Goal: Transaction & Acquisition: Purchase product/service

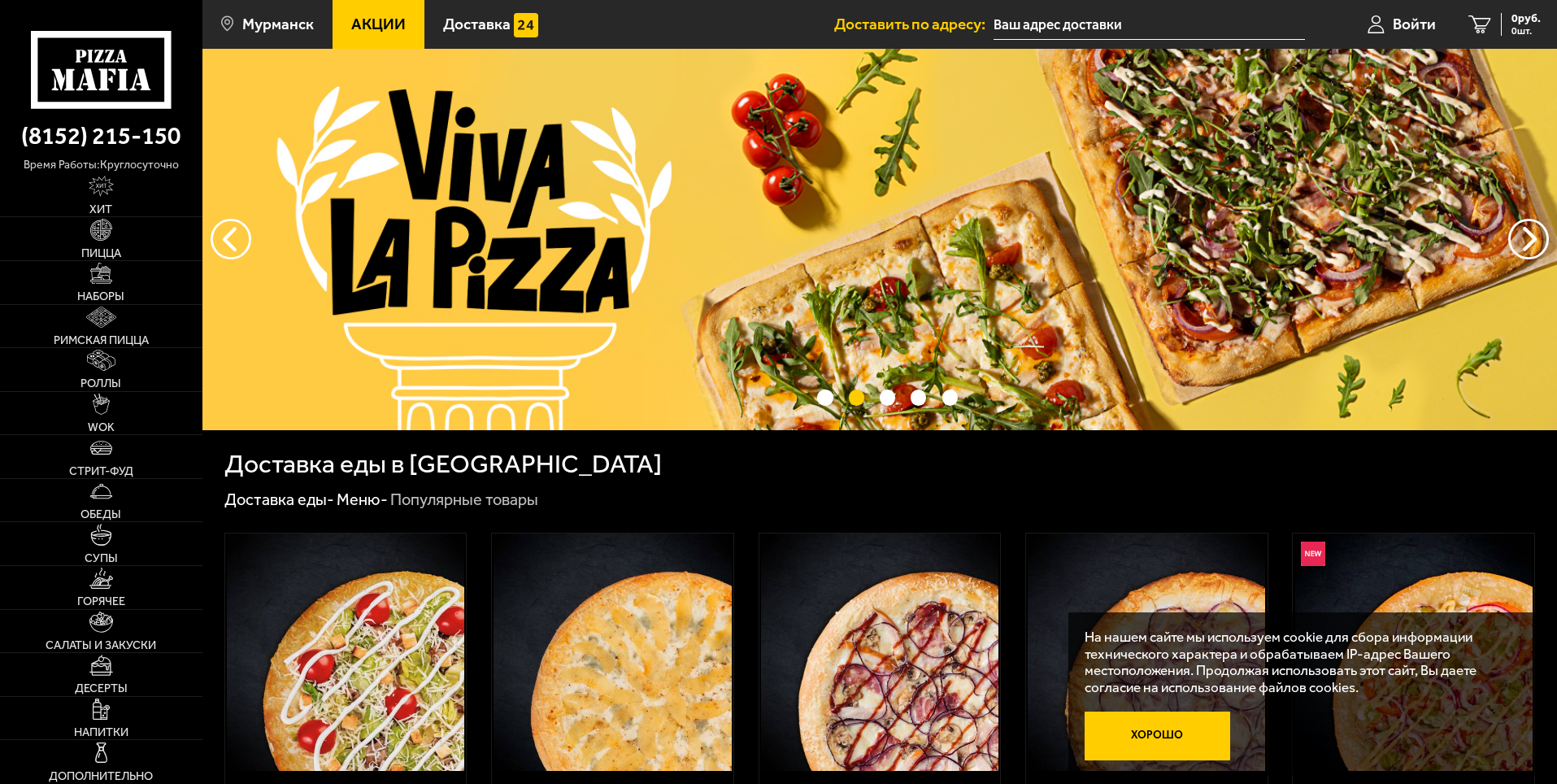
click at [1157, 747] on button "Хорошо" at bounding box center [1157, 736] width 146 height 49
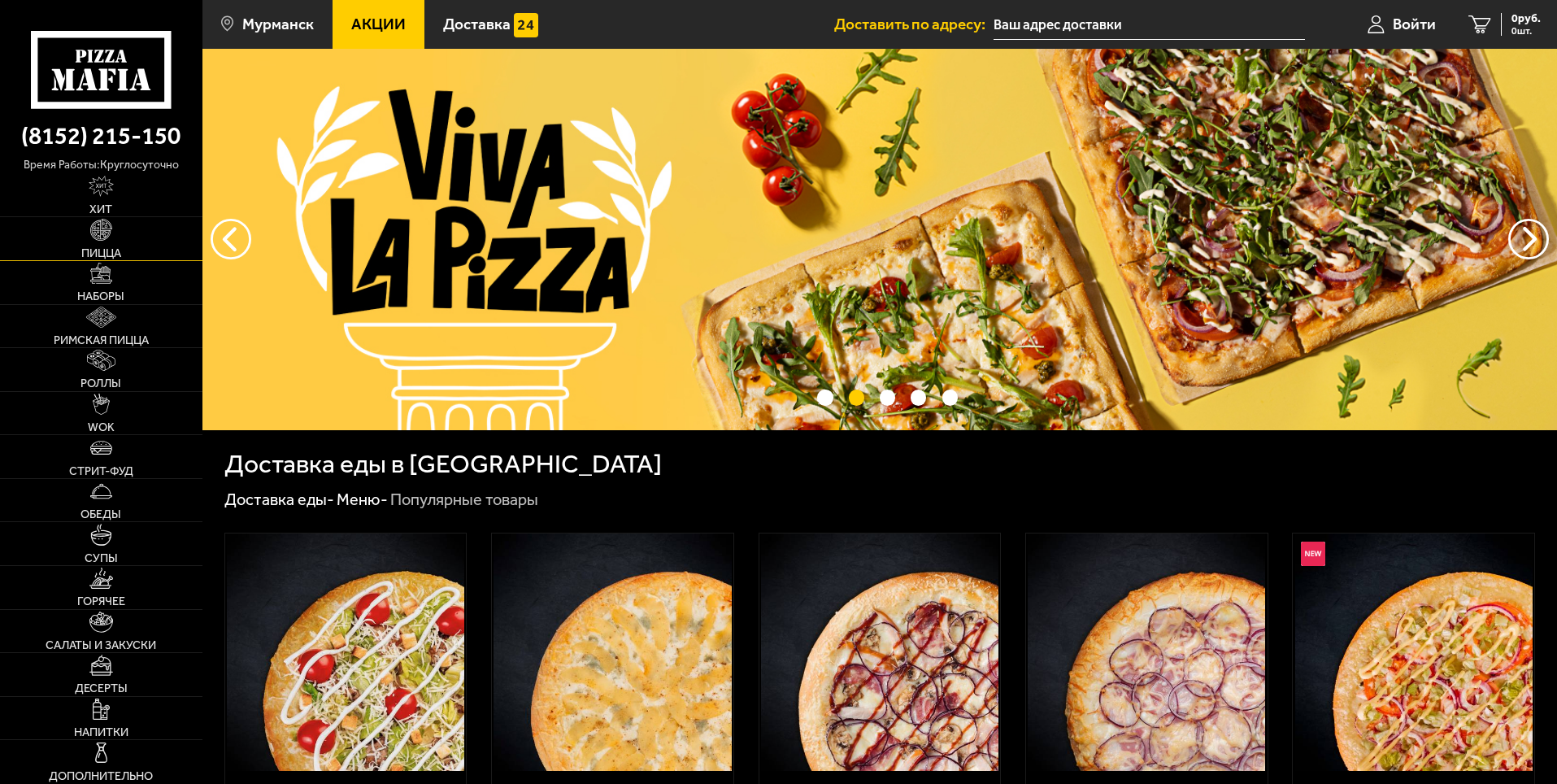
click at [153, 243] on link "Пицца" at bounding box center [101, 238] width 202 height 43
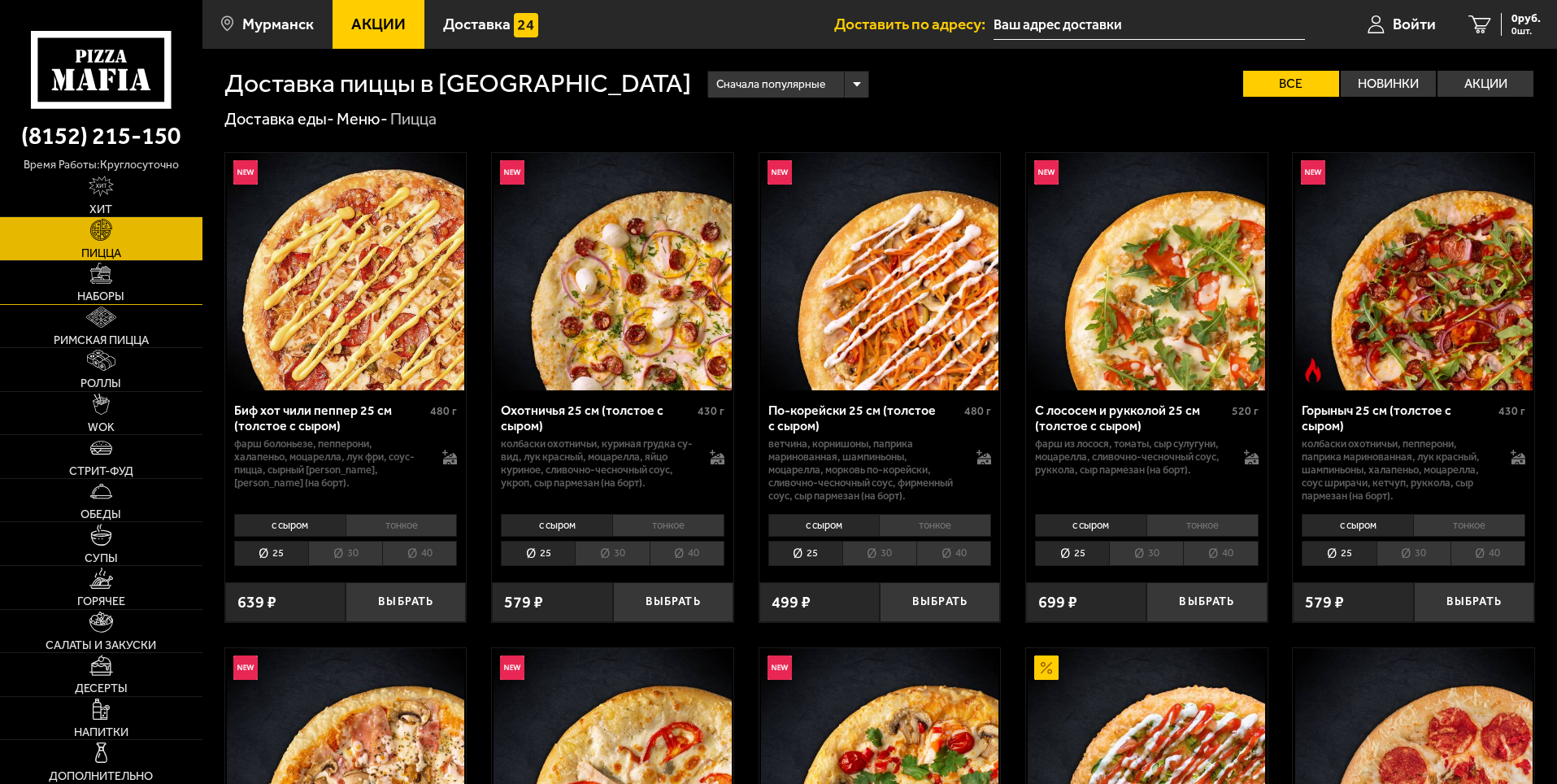
click at [143, 285] on link "Наборы" at bounding box center [101, 282] width 202 height 43
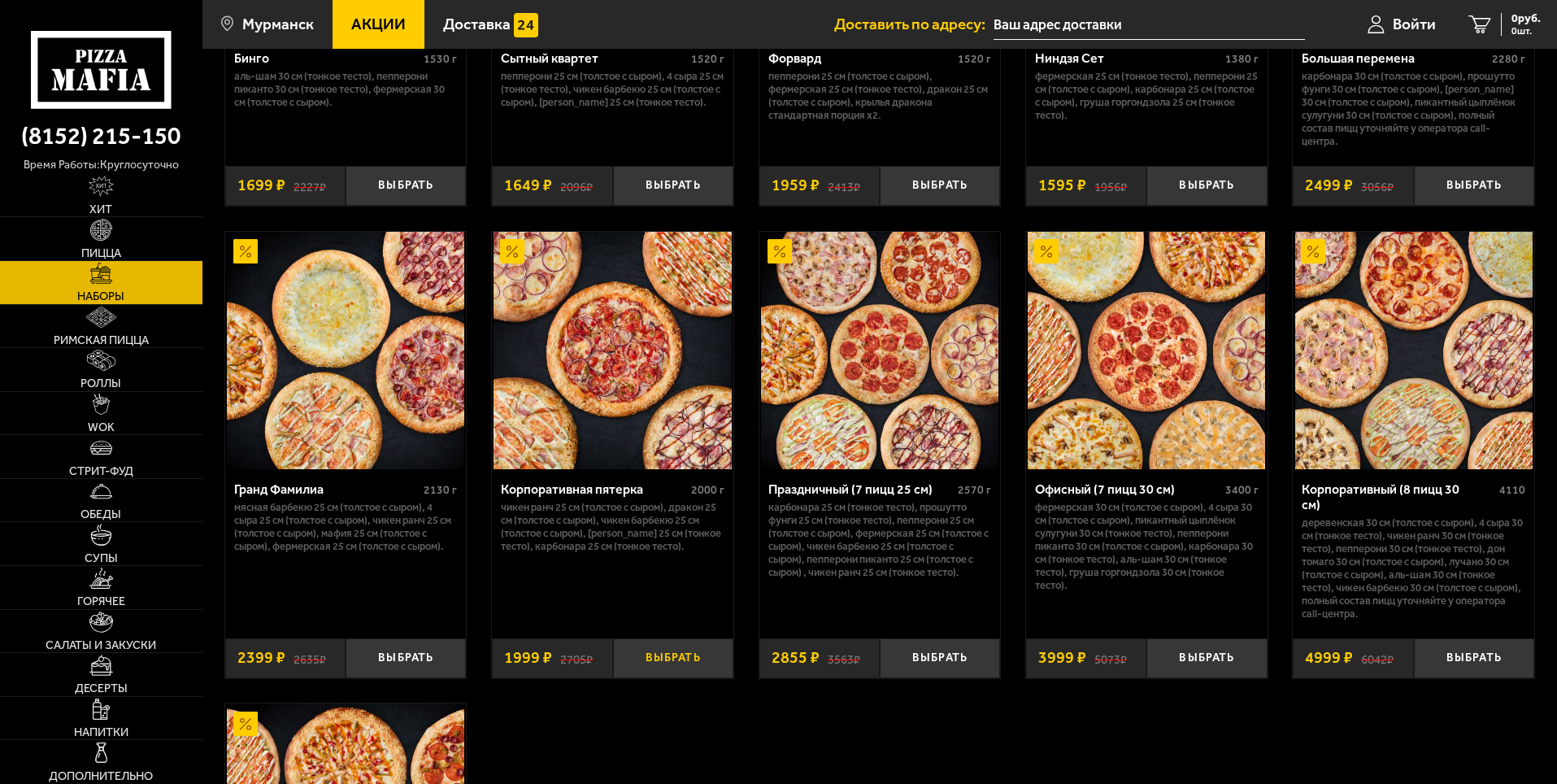
scroll to position [2194, 0]
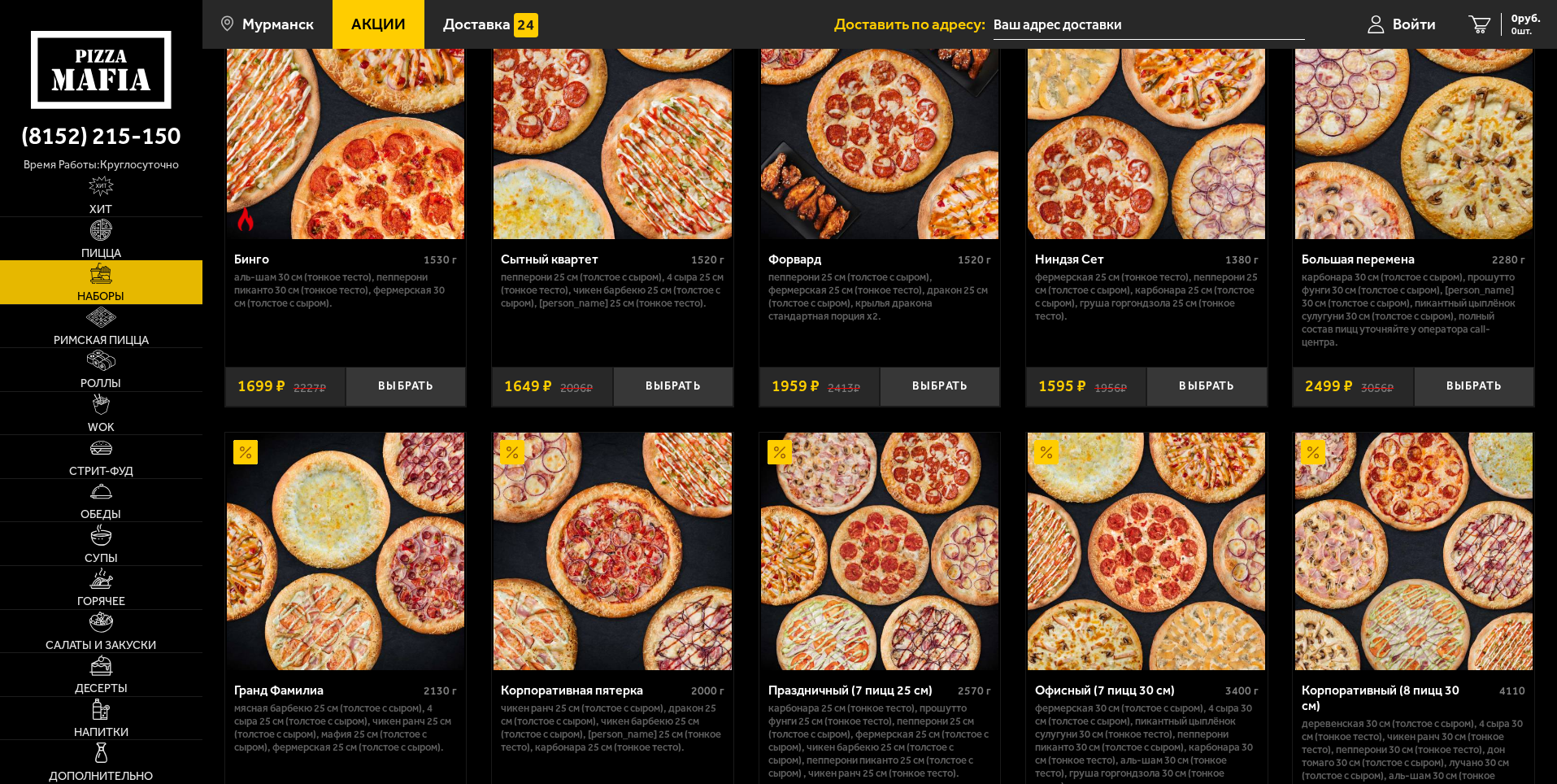
click at [131, 251] on link "Пицца" at bounding box center [101, 238] width 202 height 43
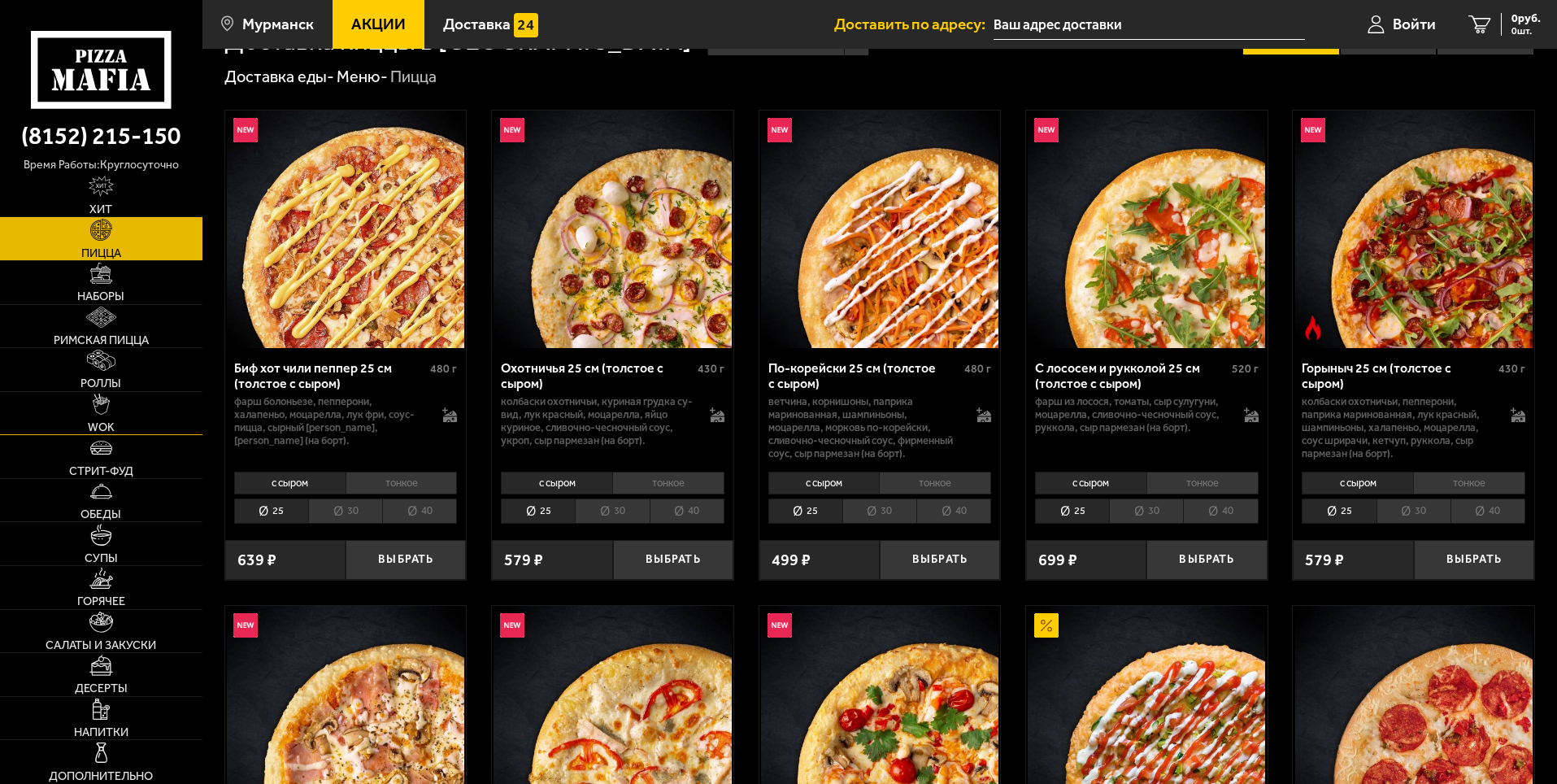
scroll to position [81, 0]
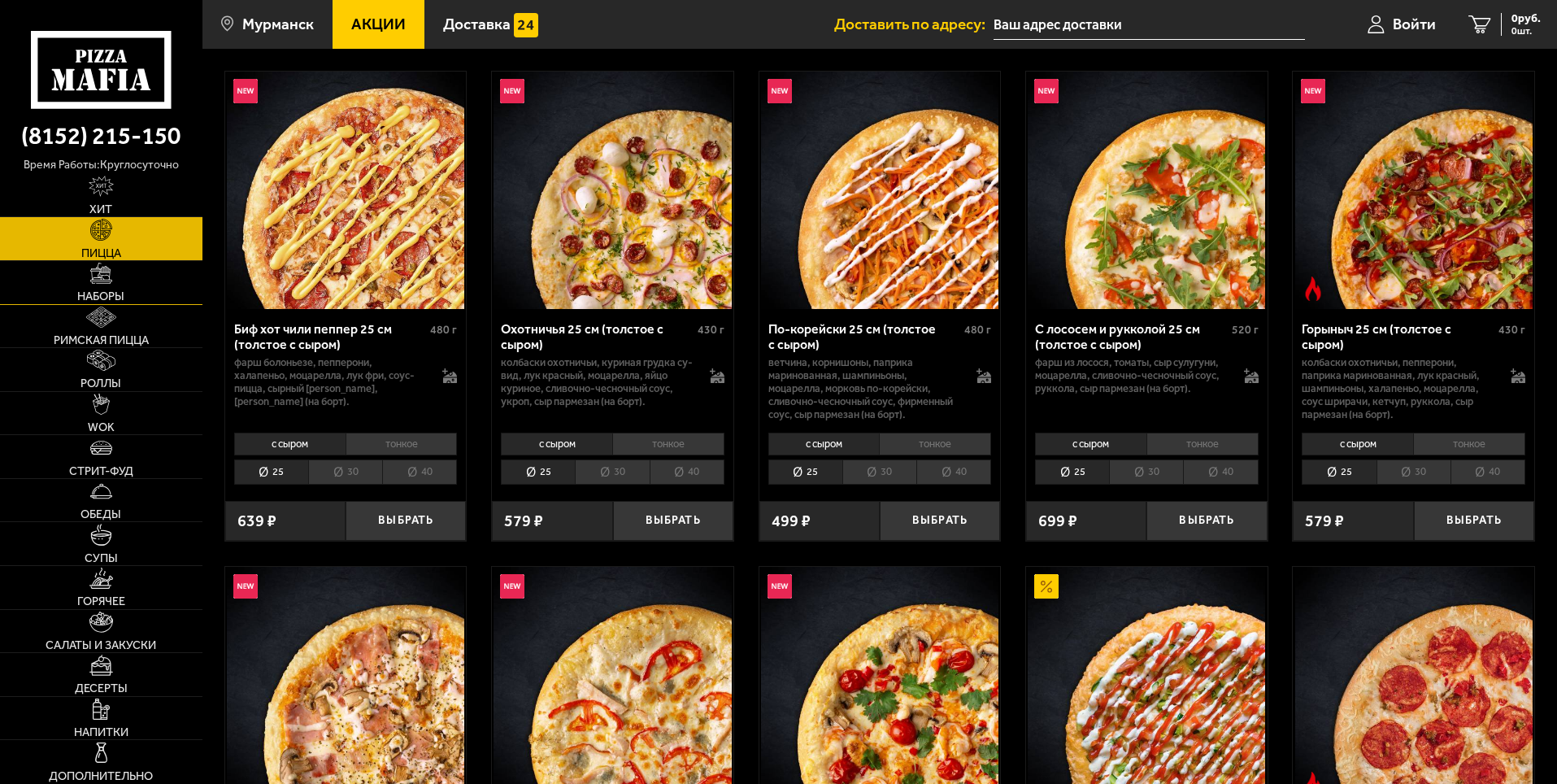
click at [164, 276] on link "Наборы" at bounding box center [101, 282] width 202 height 43
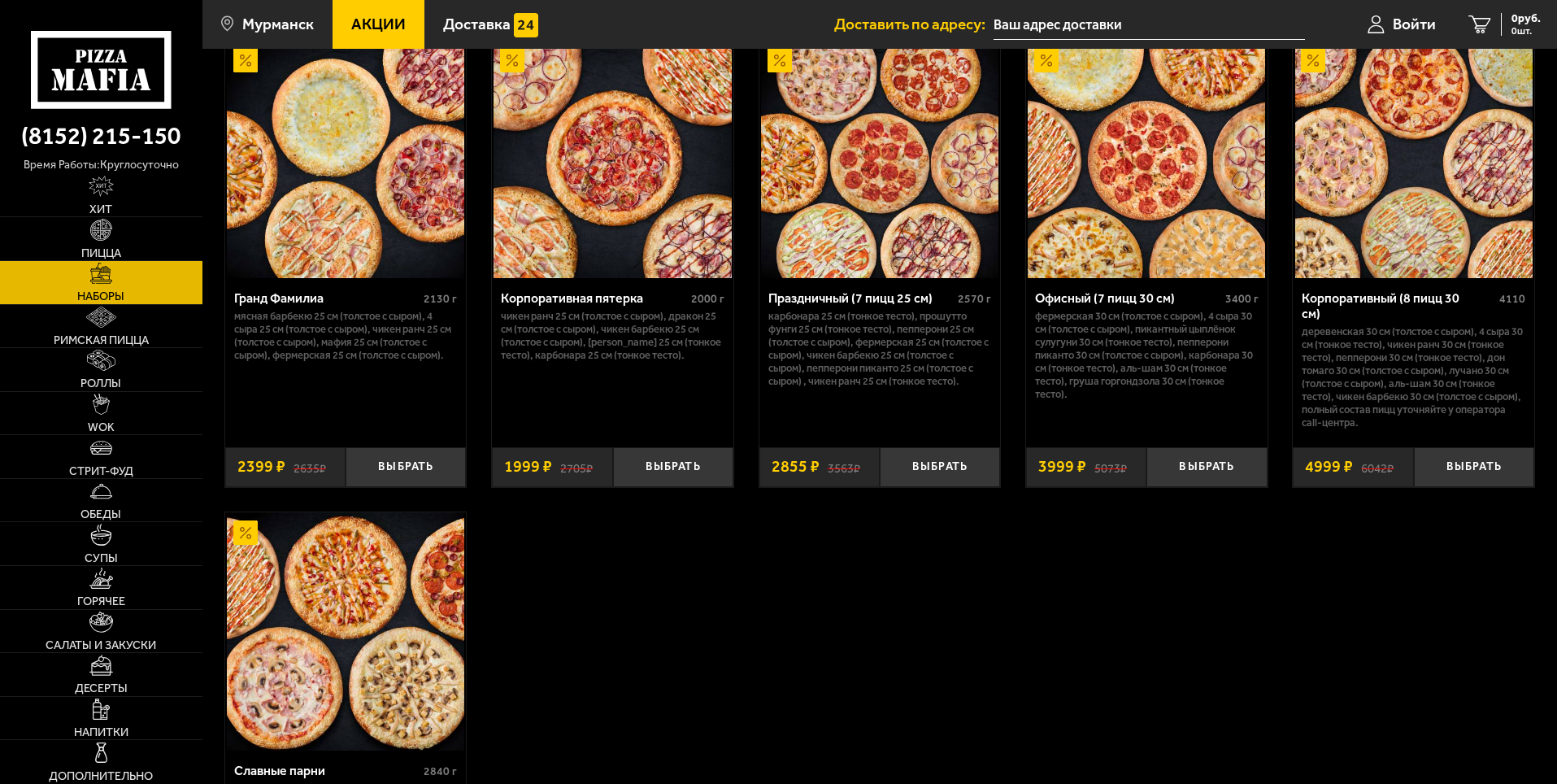
scroll to position [2547, 0]
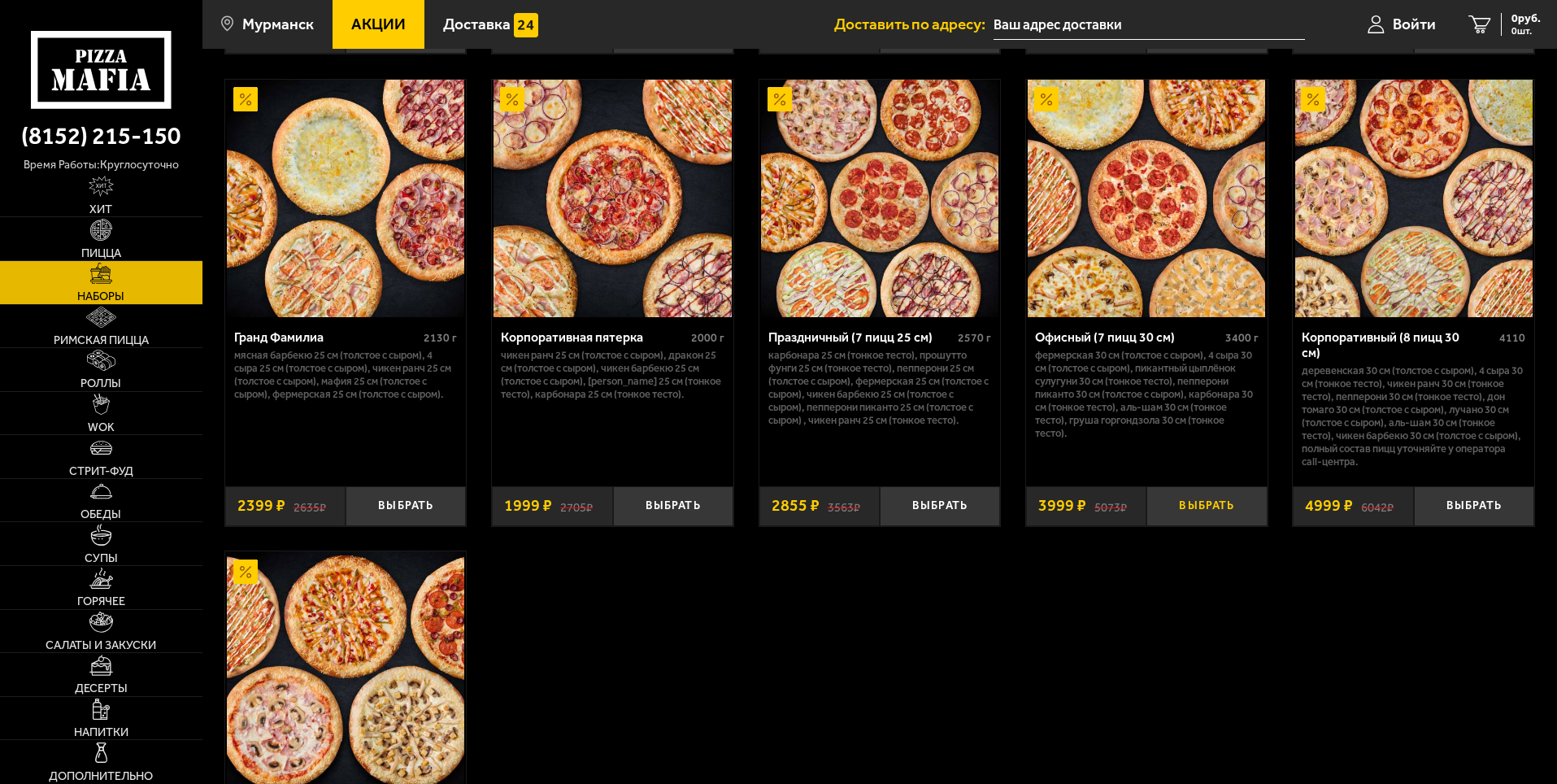
click at [1179, 498] on button "Выбрать" at bounding box center [1206, 505] width 120 height 39
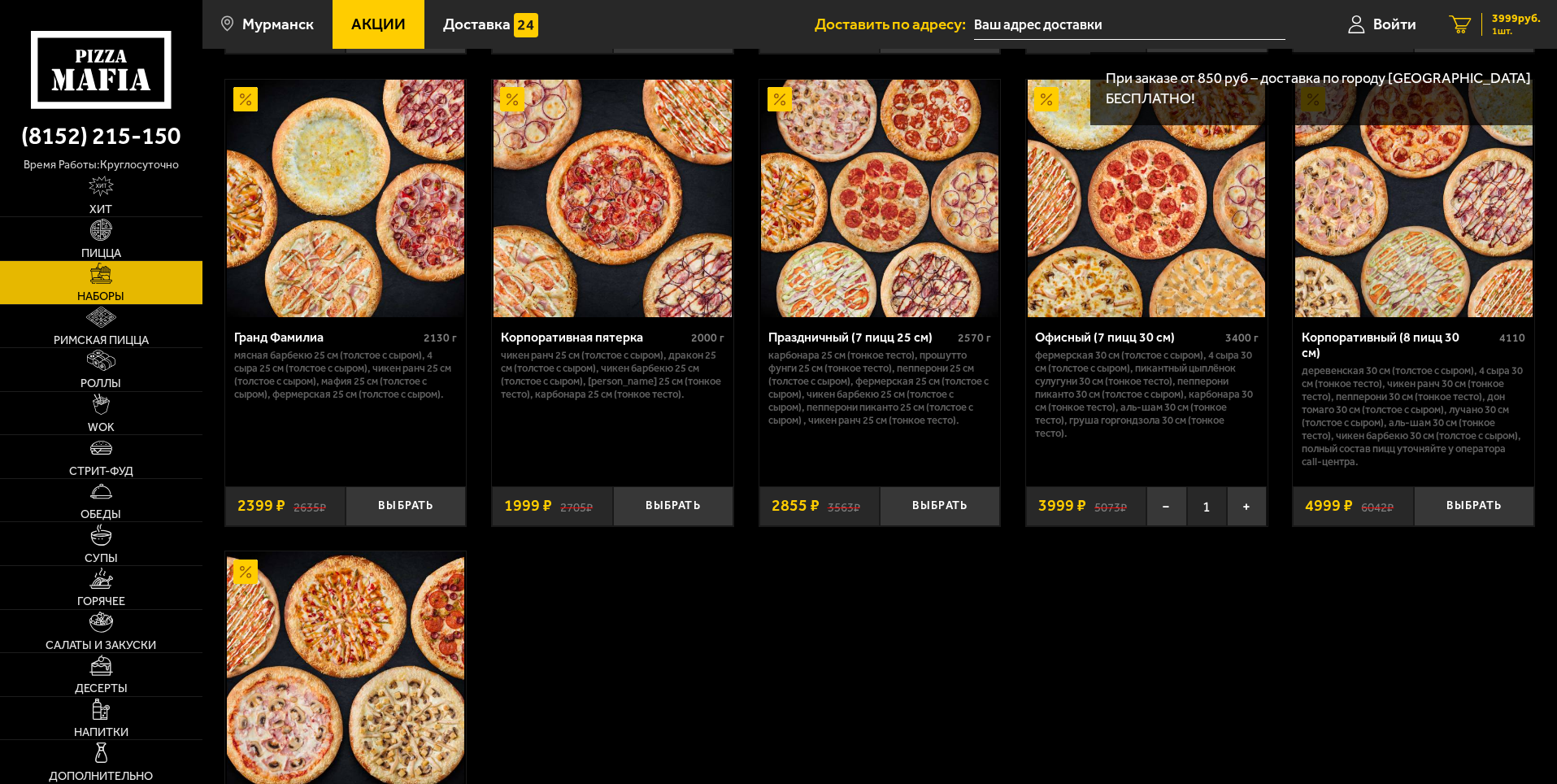
click at [1518, 22] on span "3999 руб." at bounding box center [1517, 18] width 49 height 11
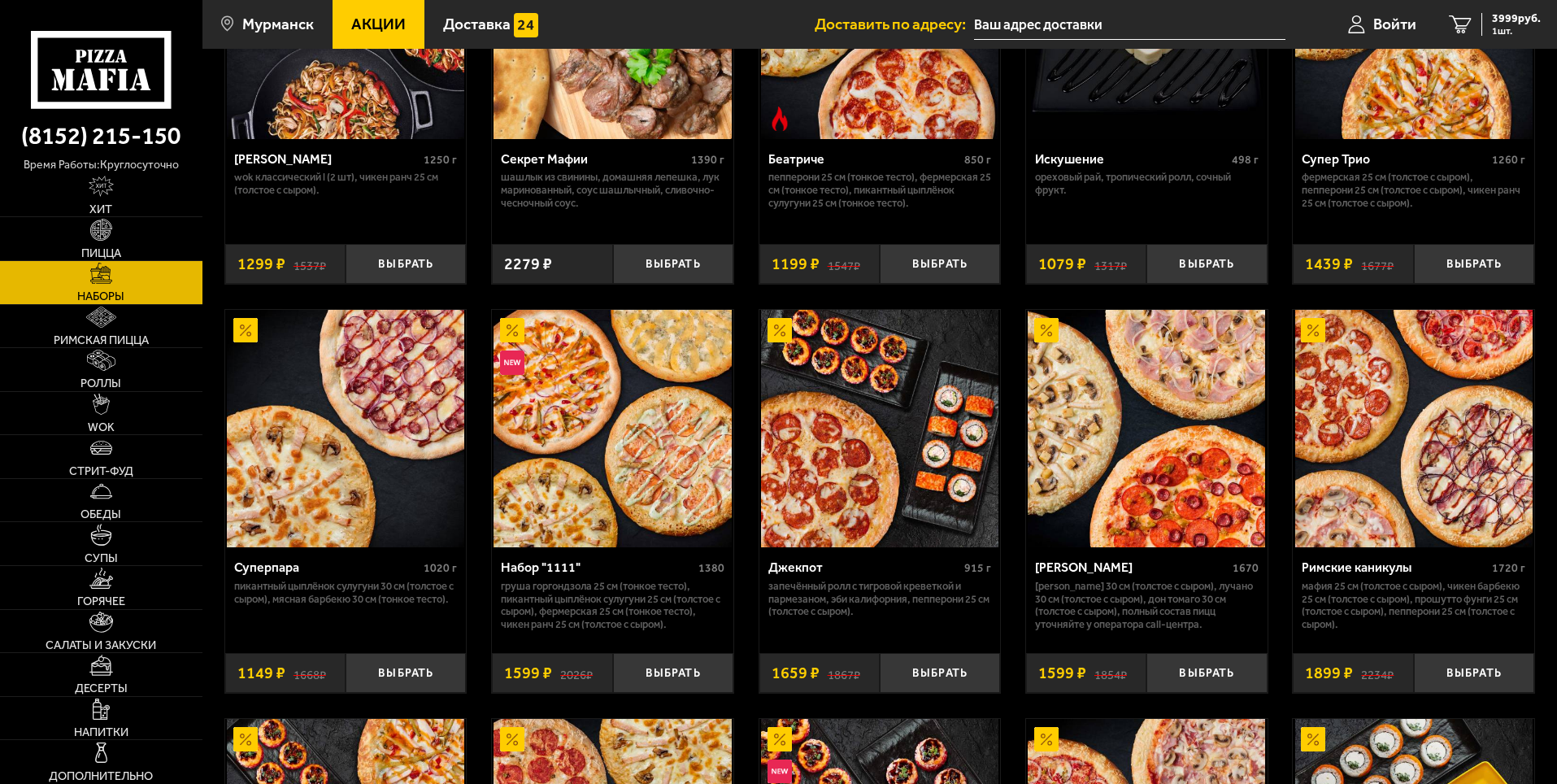
scroll to position [678, 0]
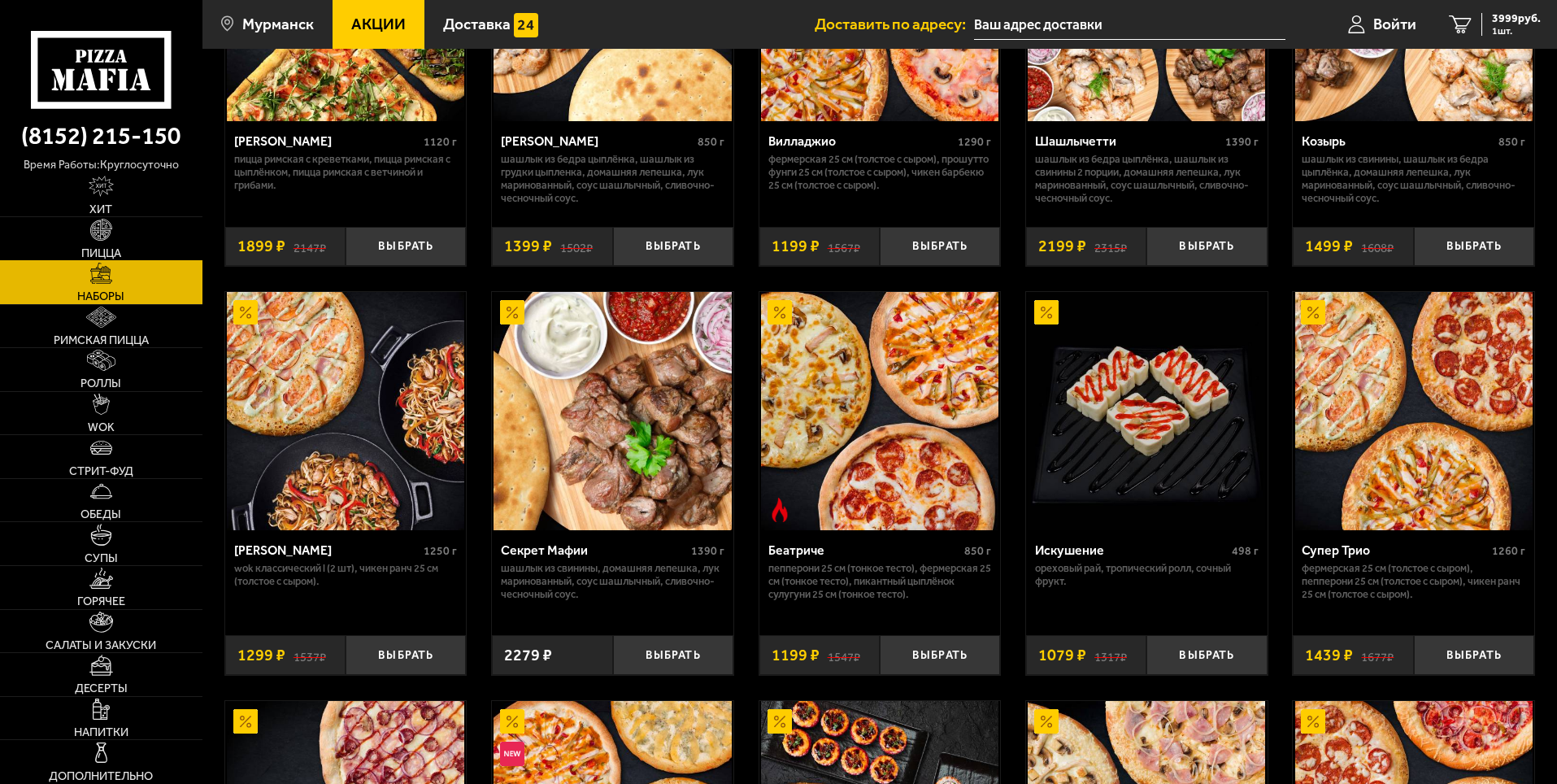
click at [86, 231] on link "Пицца" at bounding box center [101, 238] width 202 height 43
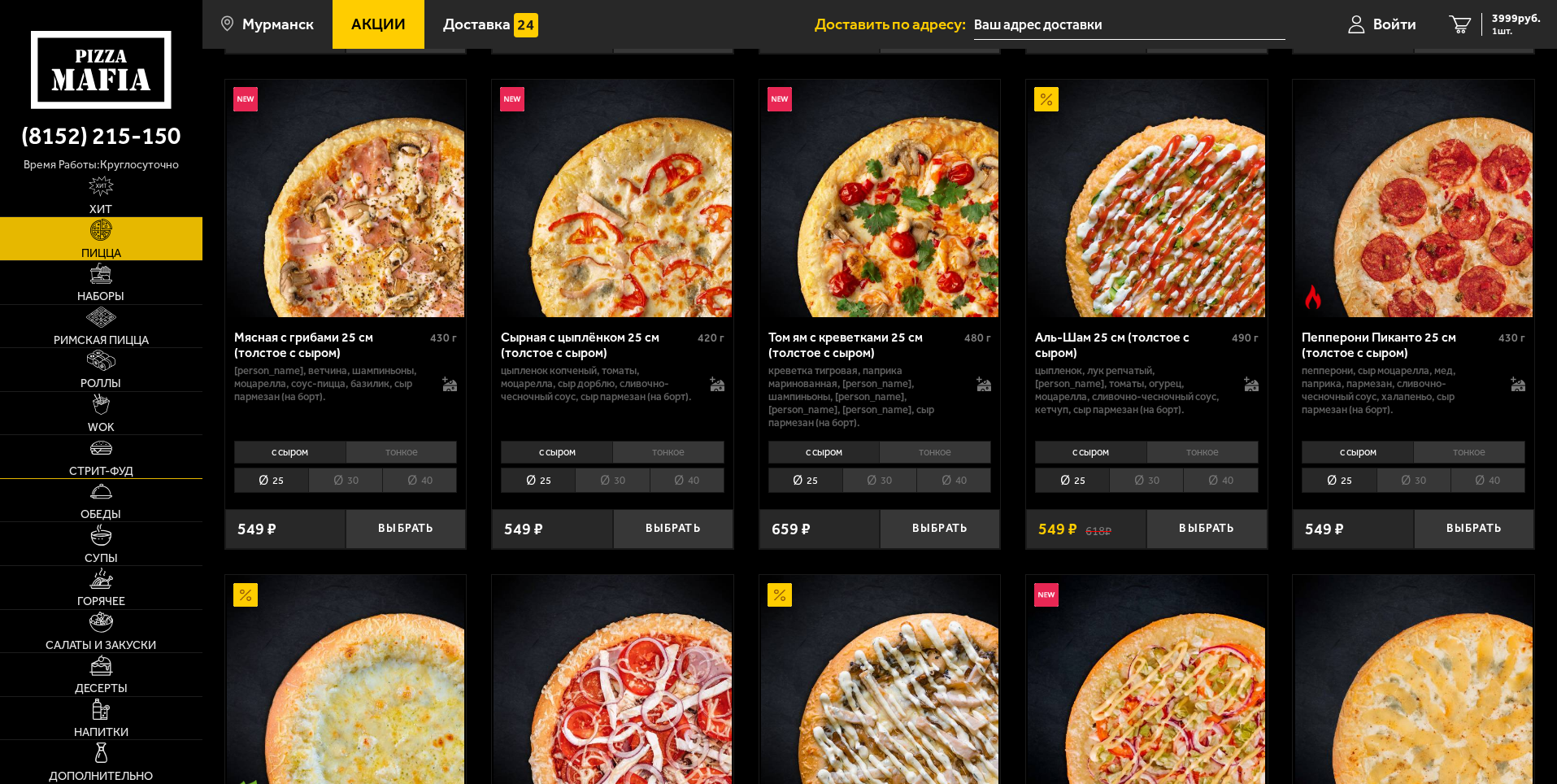
scroll to position [569, 0]
click at [337, 470] on li "30" at bounding box center [345, 479] width 74 height 25
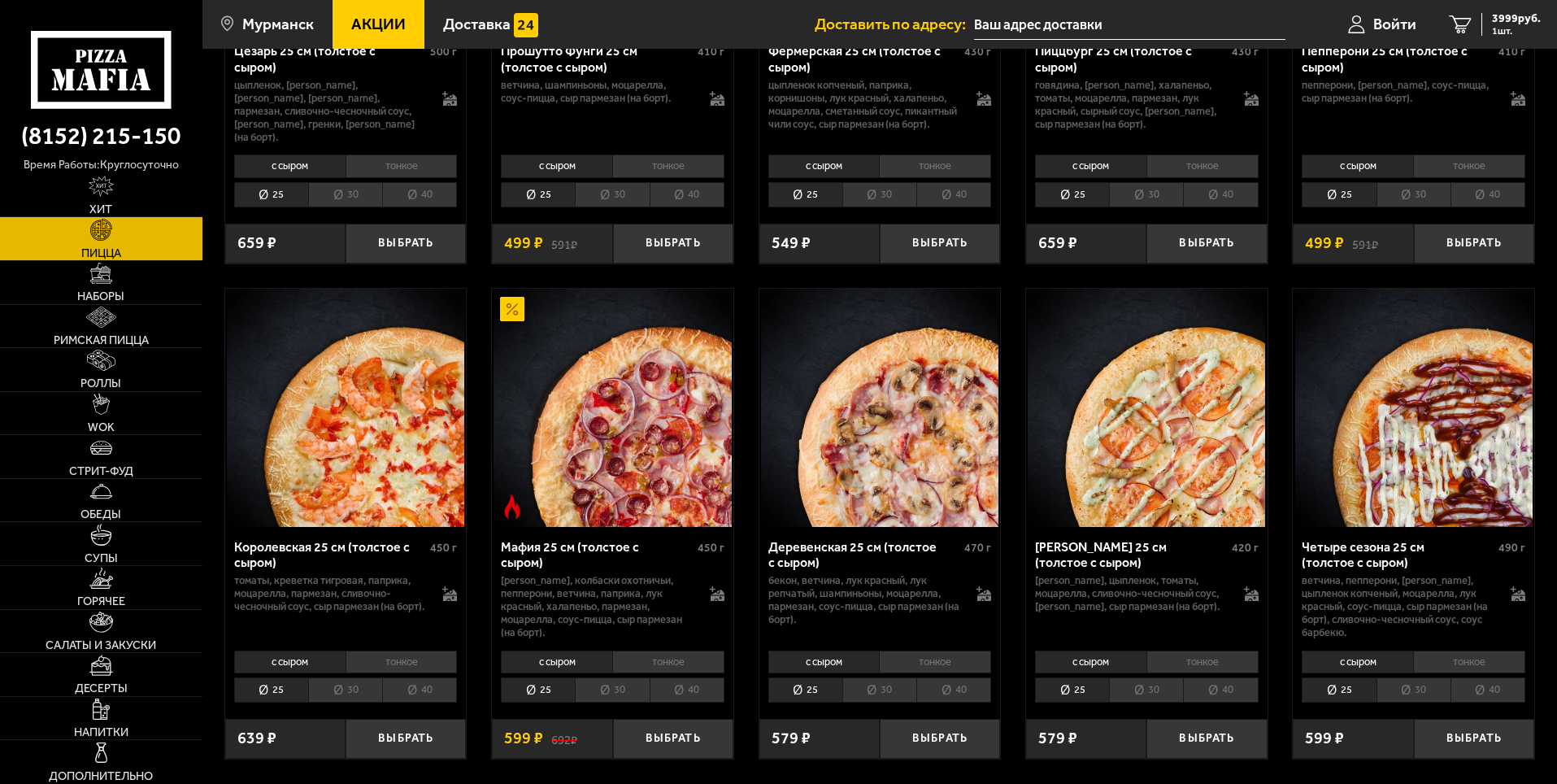
scroll to position [2032, 0]
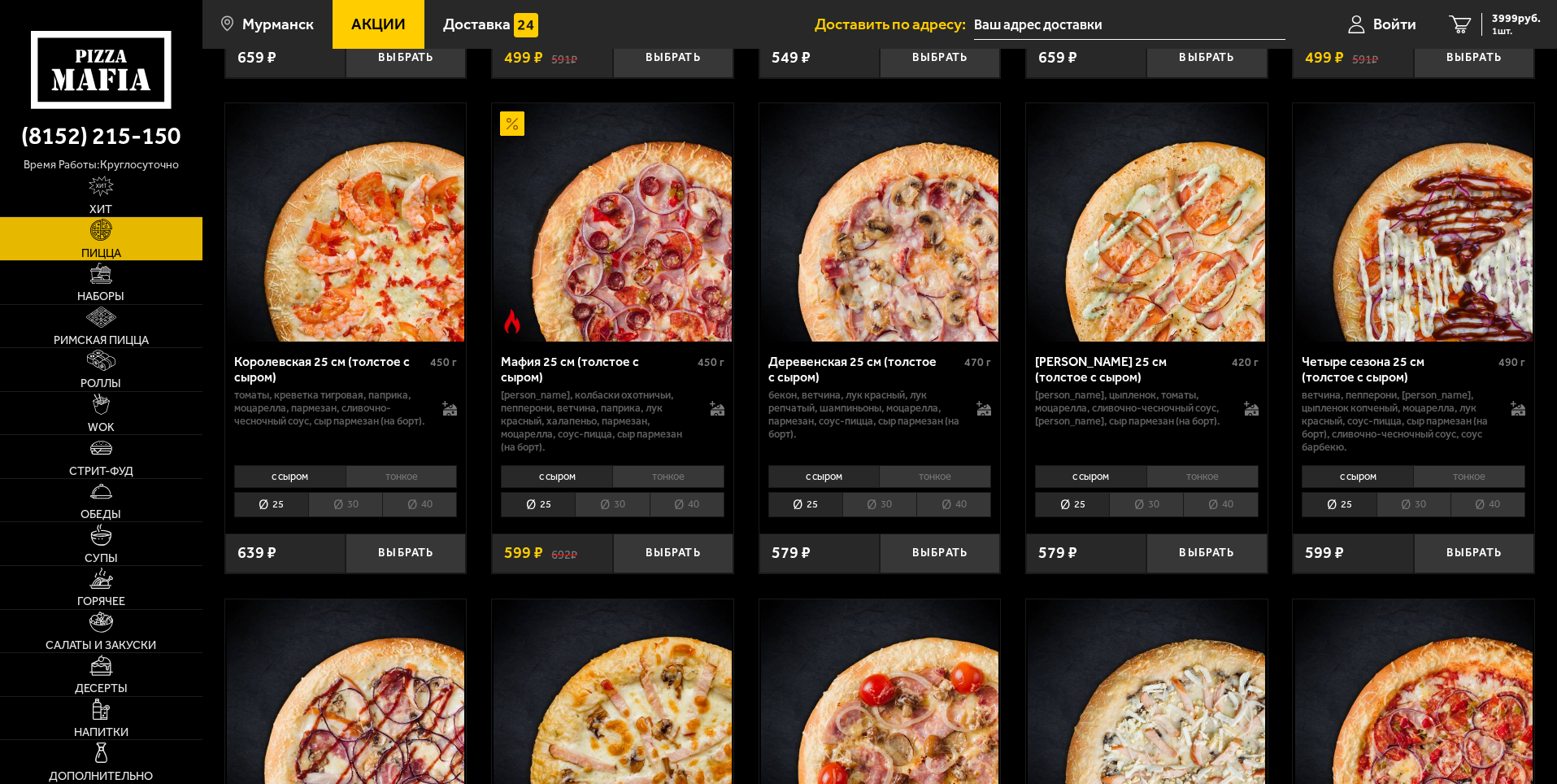
click at [356, 512] on li "30" at bounding box center [345, 504] width 74 height 25
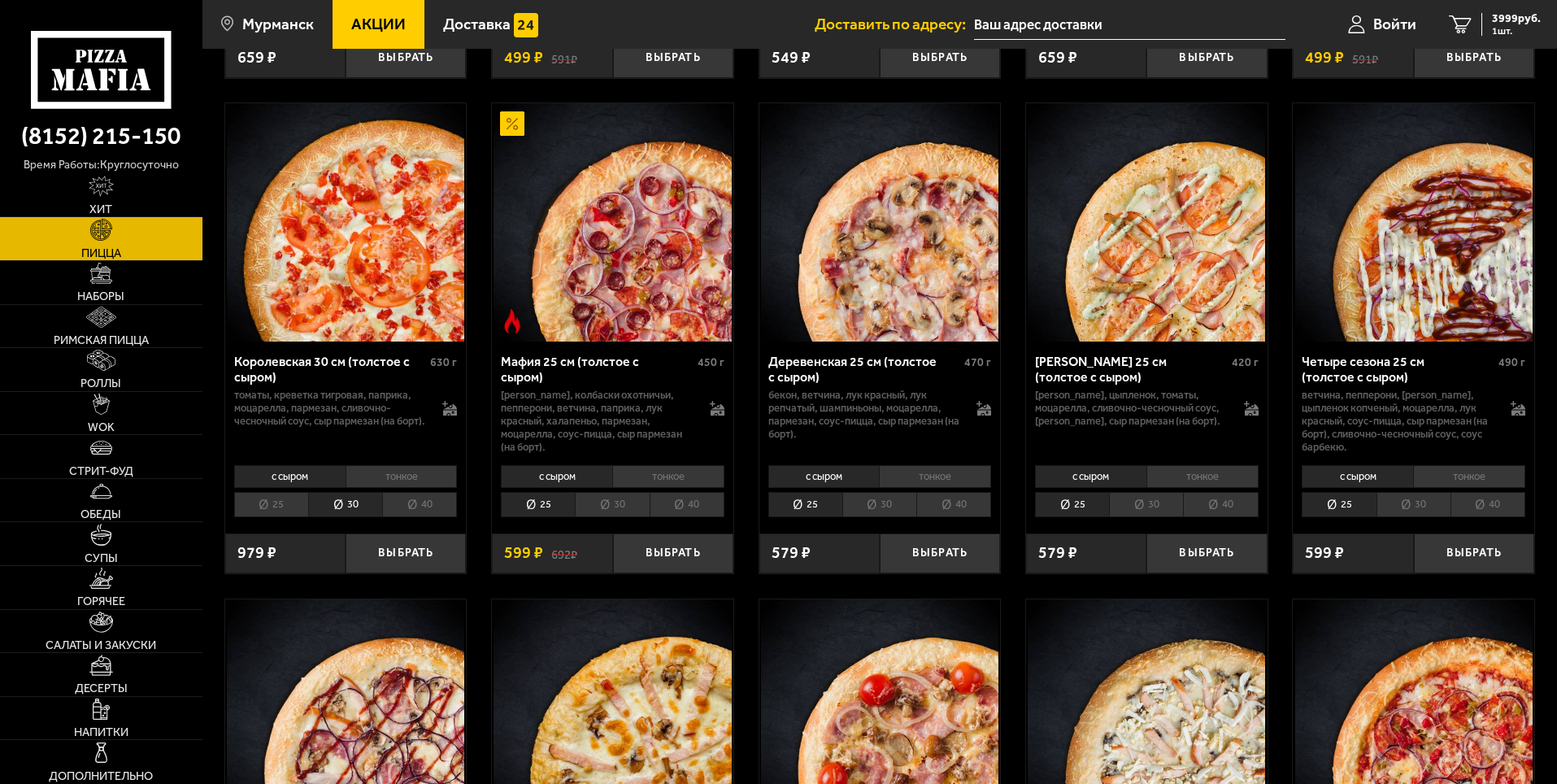
click at [1157, 509] on li "30" at bounding box center [1146, 504] width 74 height 25
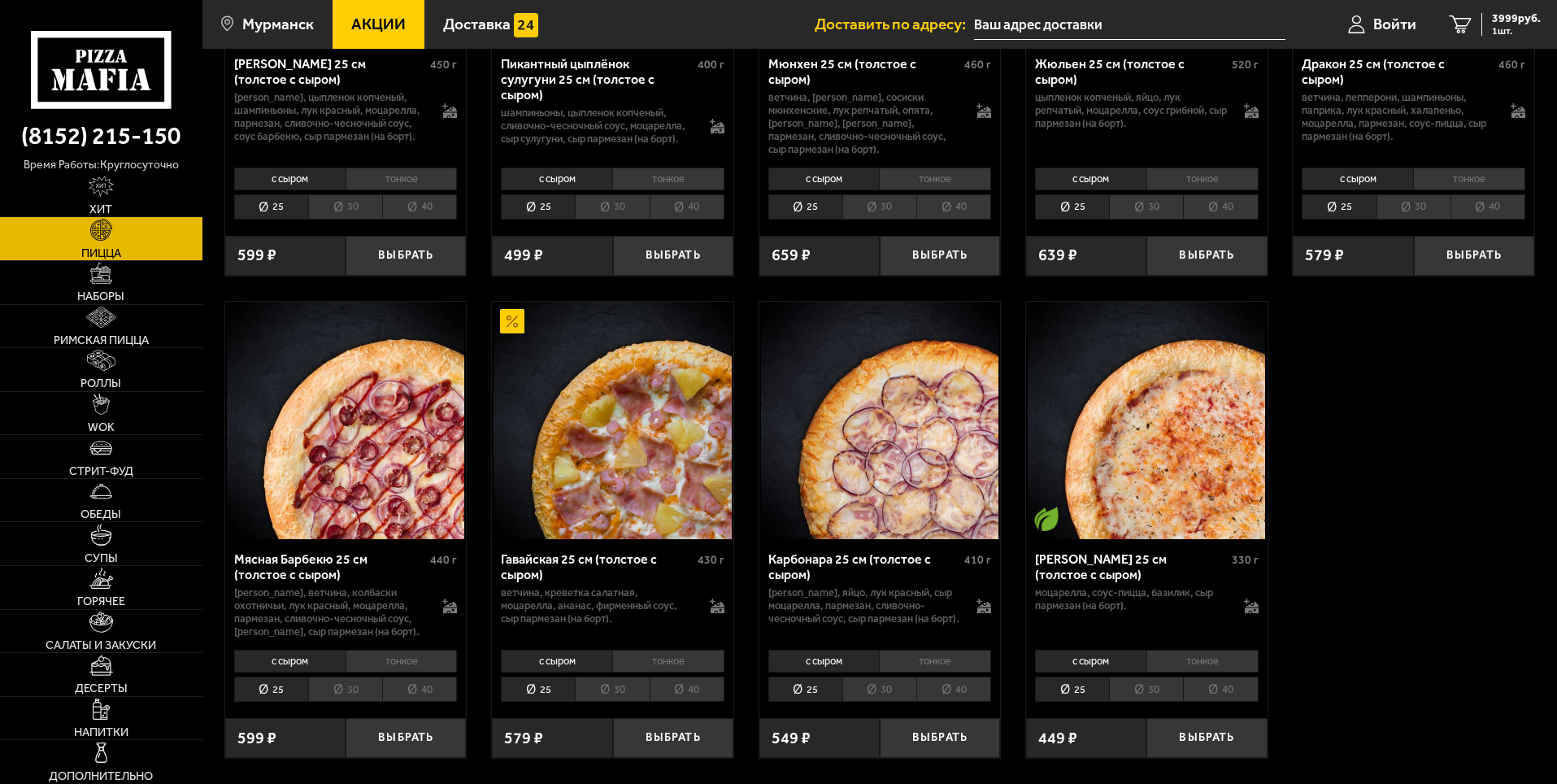
scroll to position [2967, 0]
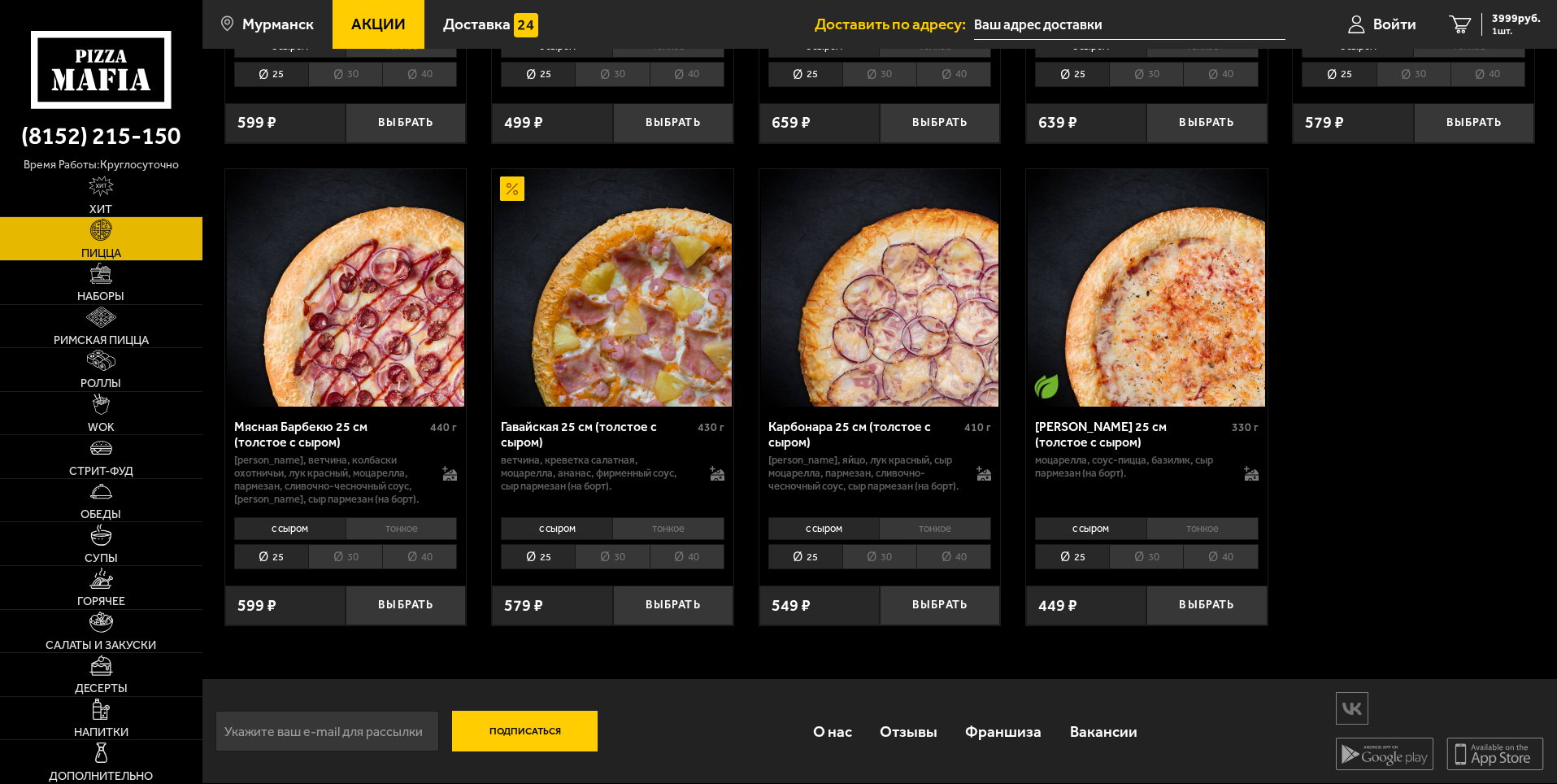
click at [344, 558] on li "30" at bounding box center [345, 556] width 74 height 25
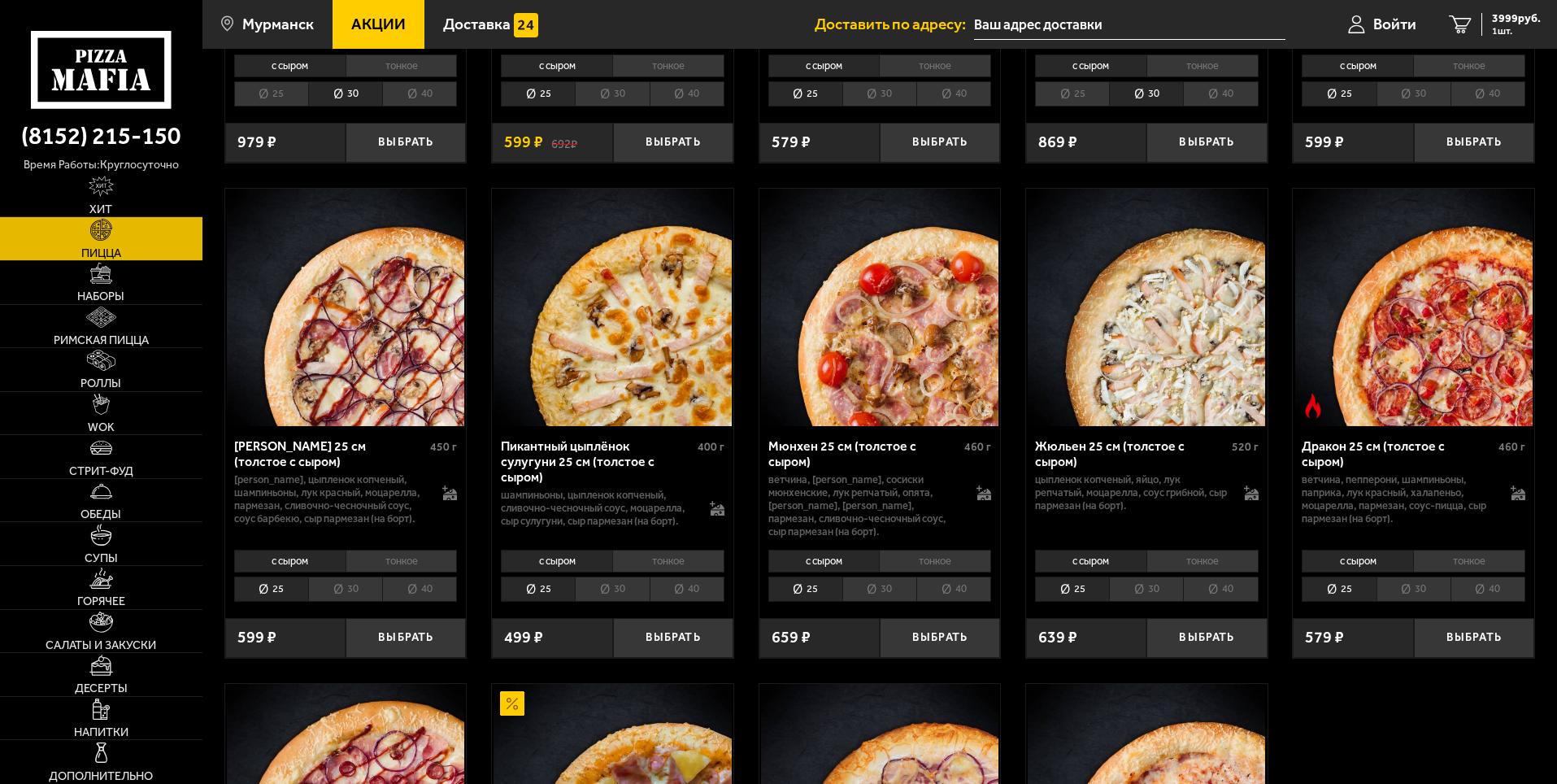
scroll to position [2479, 0]
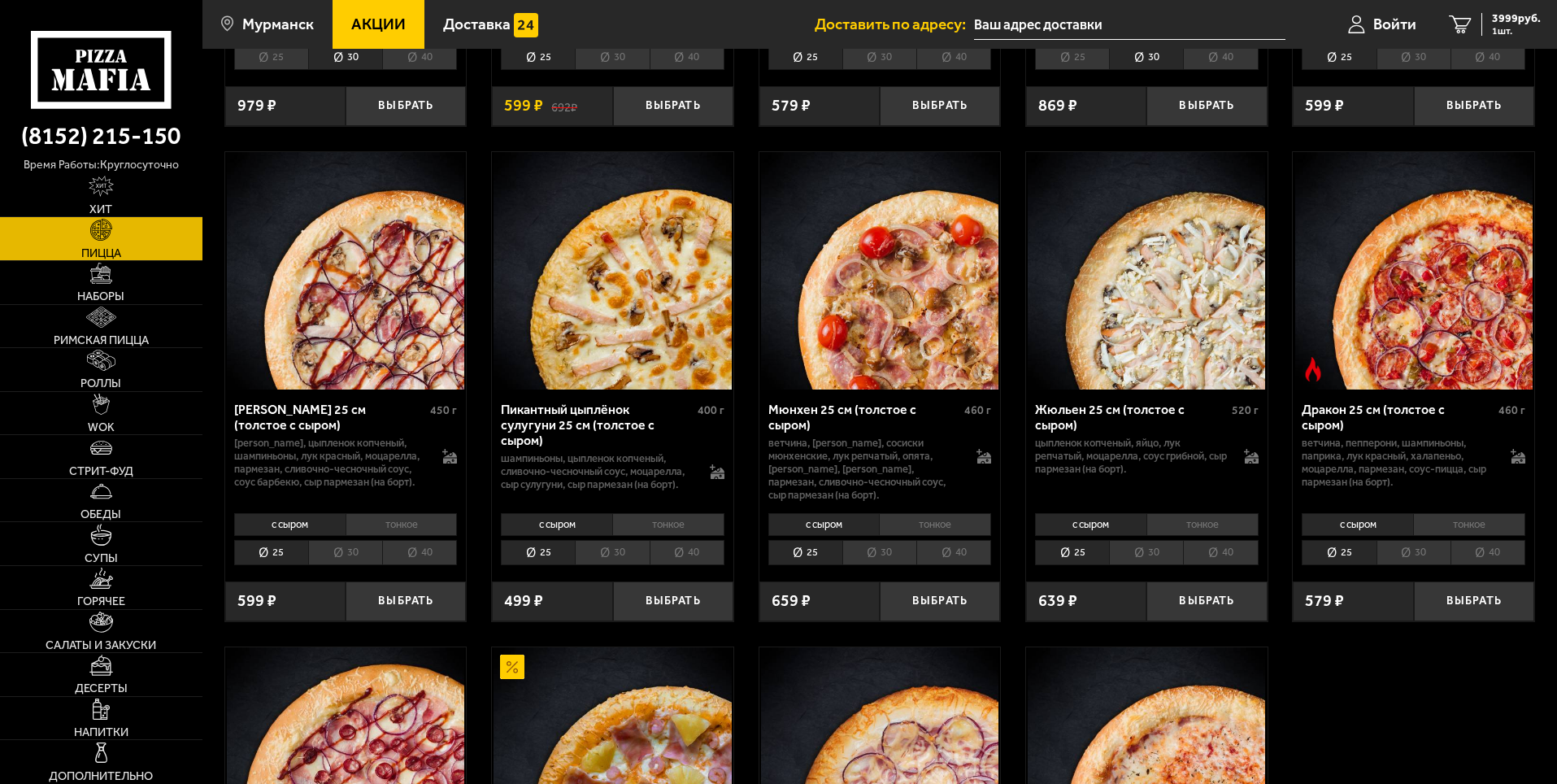
click at [343, 561] on li "30" at bounding box center [345, 552] width 74 height 25
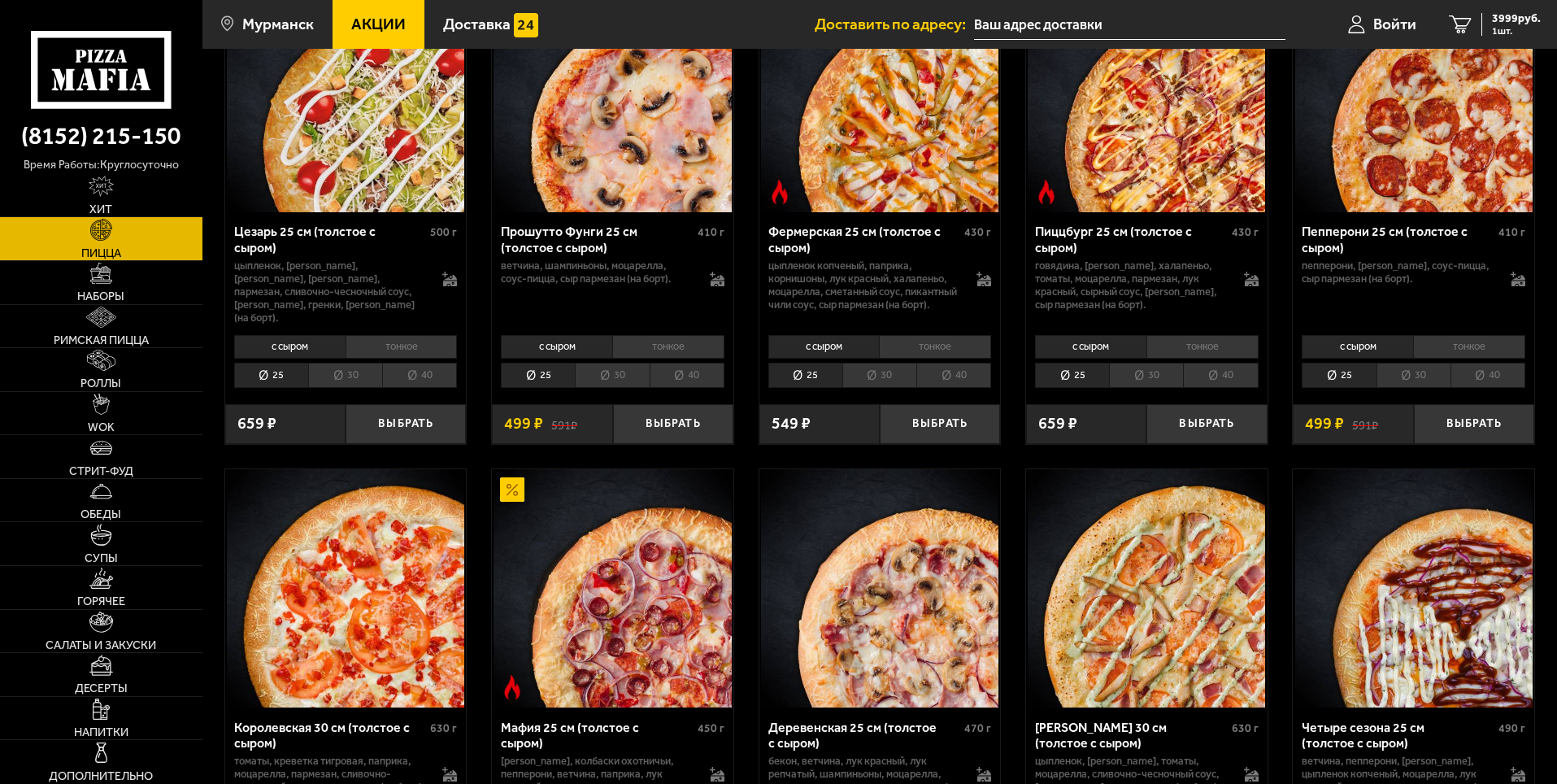
scroll to position [1585, 0]
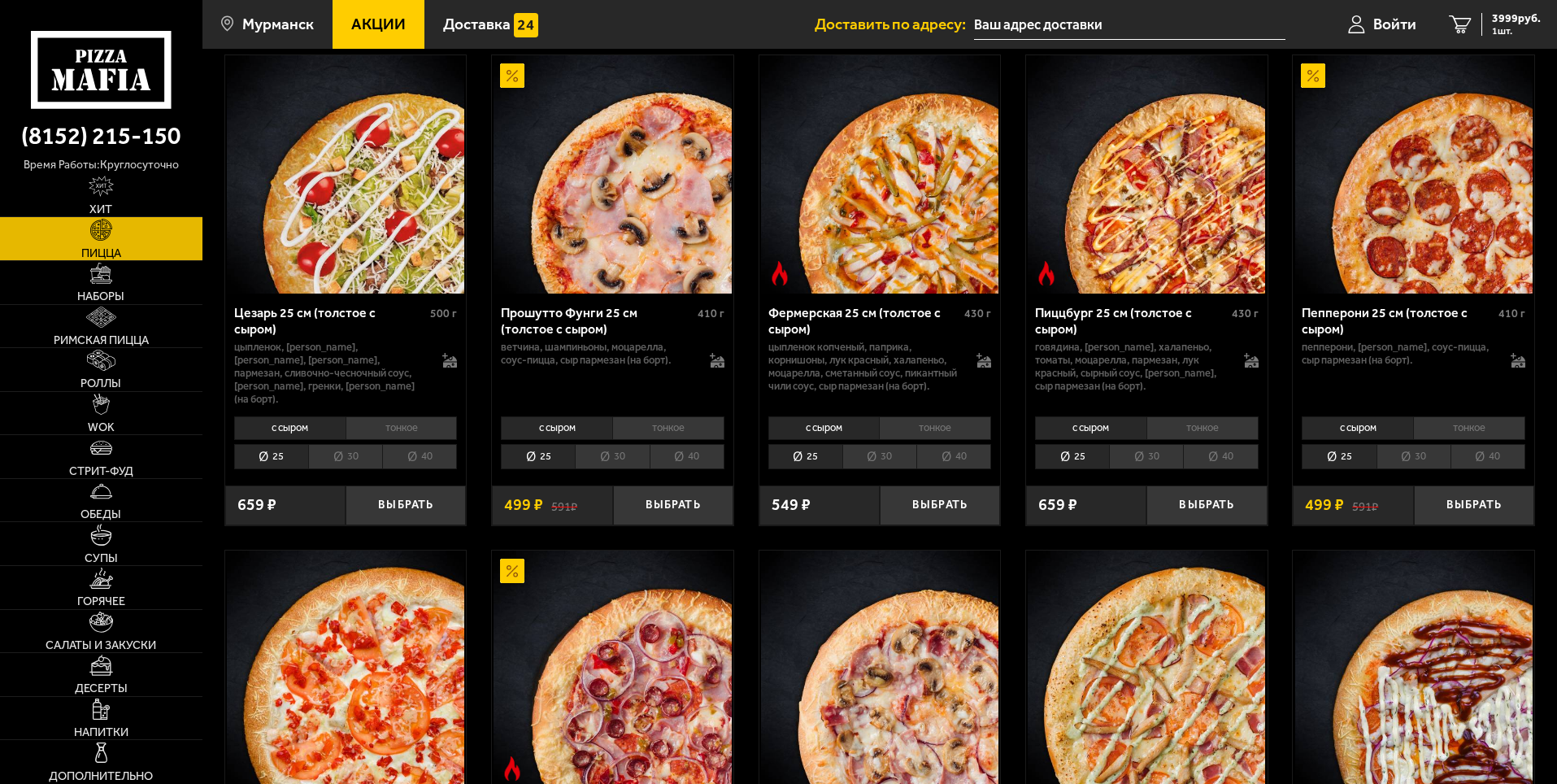
click at [1420, 456] on li "30" at bounding box center [1413, 456] width 74 height 25
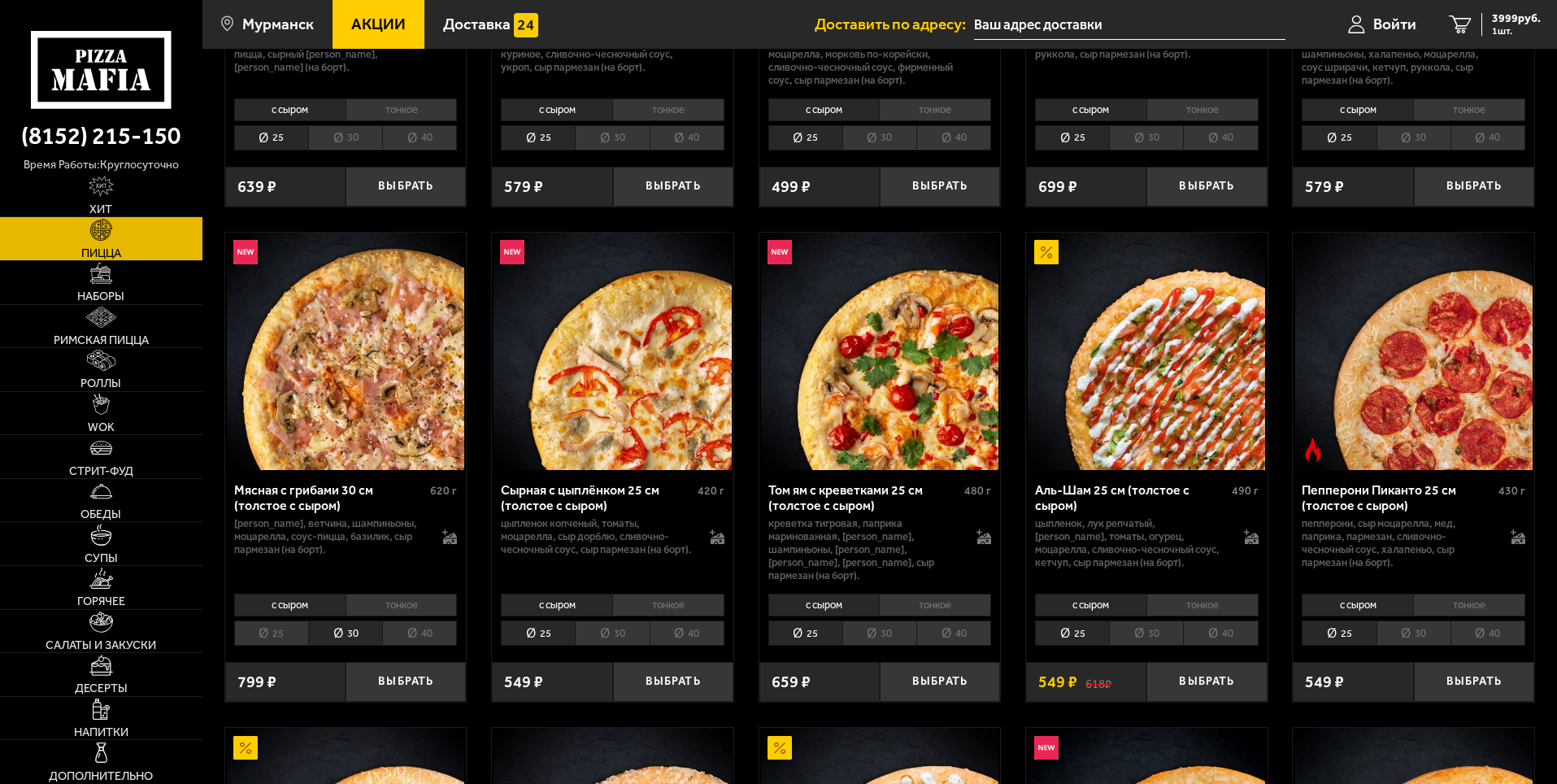
scroll to position [285, 0]
